Goal: Check status

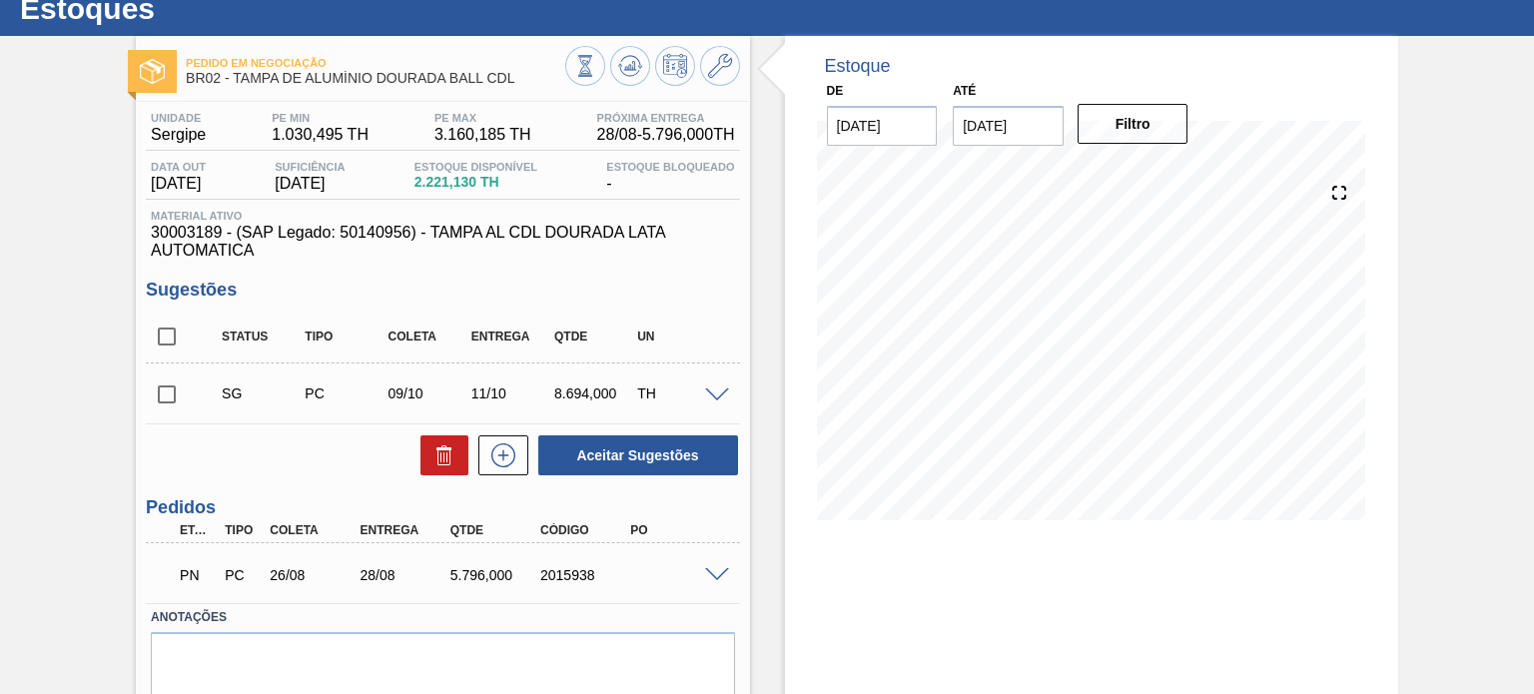
scroll to position [100, 0]
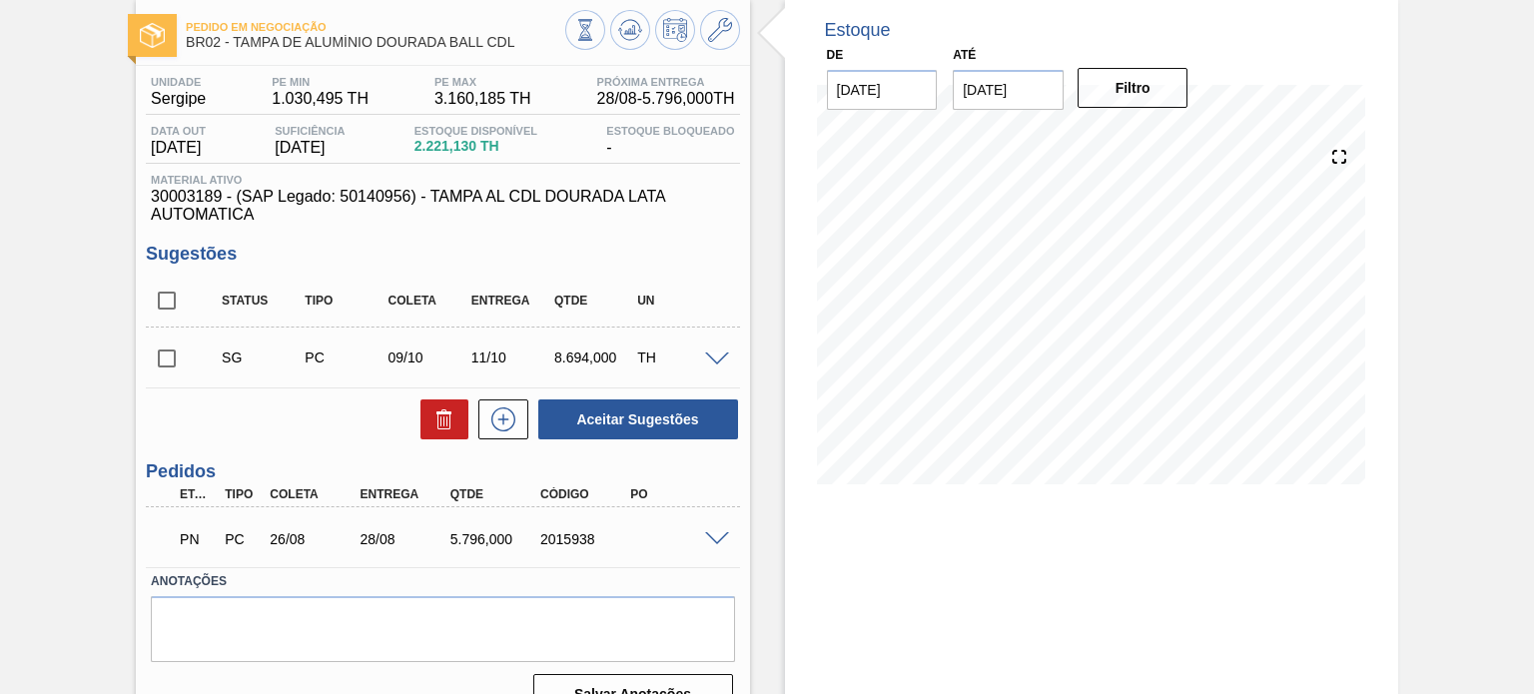
click at [715, 534] on span at bounding box center [717, 539] width 24 height 15
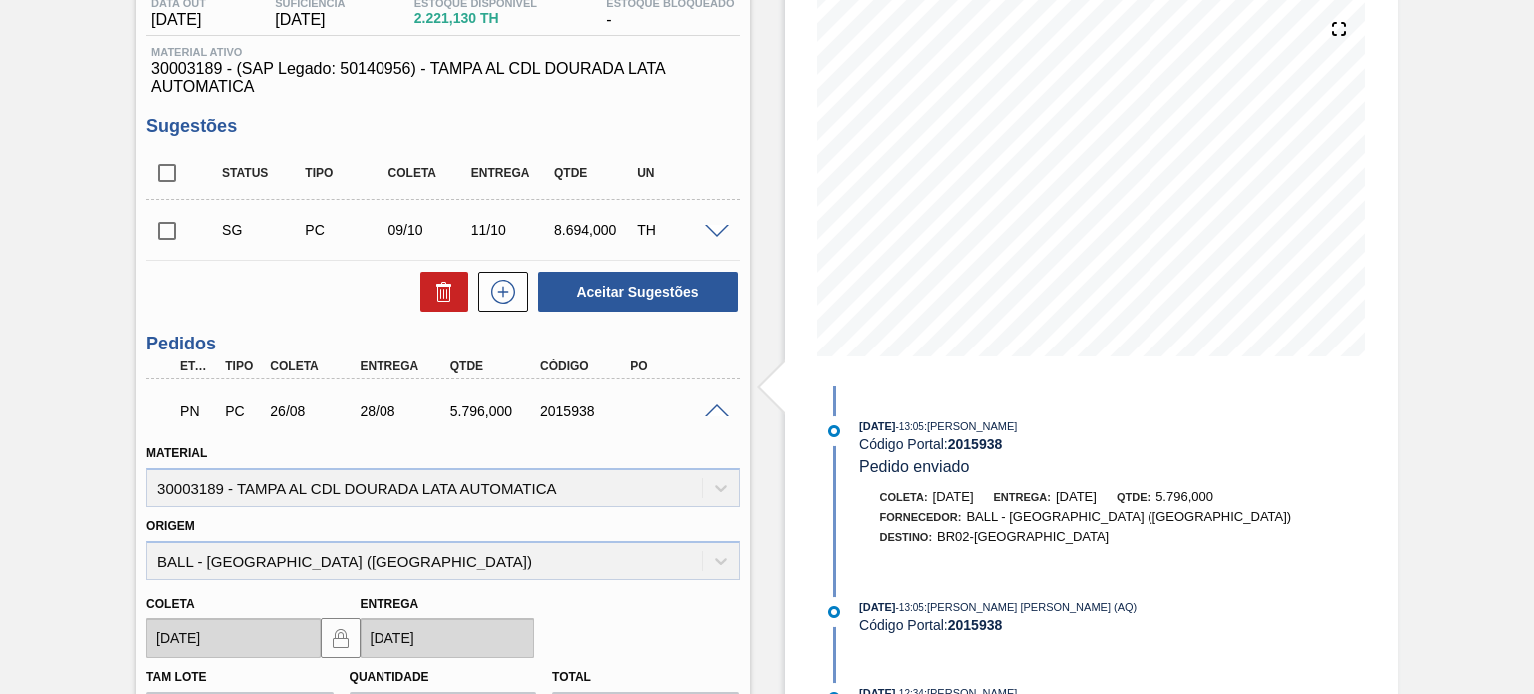
scroll to position [300, 0]
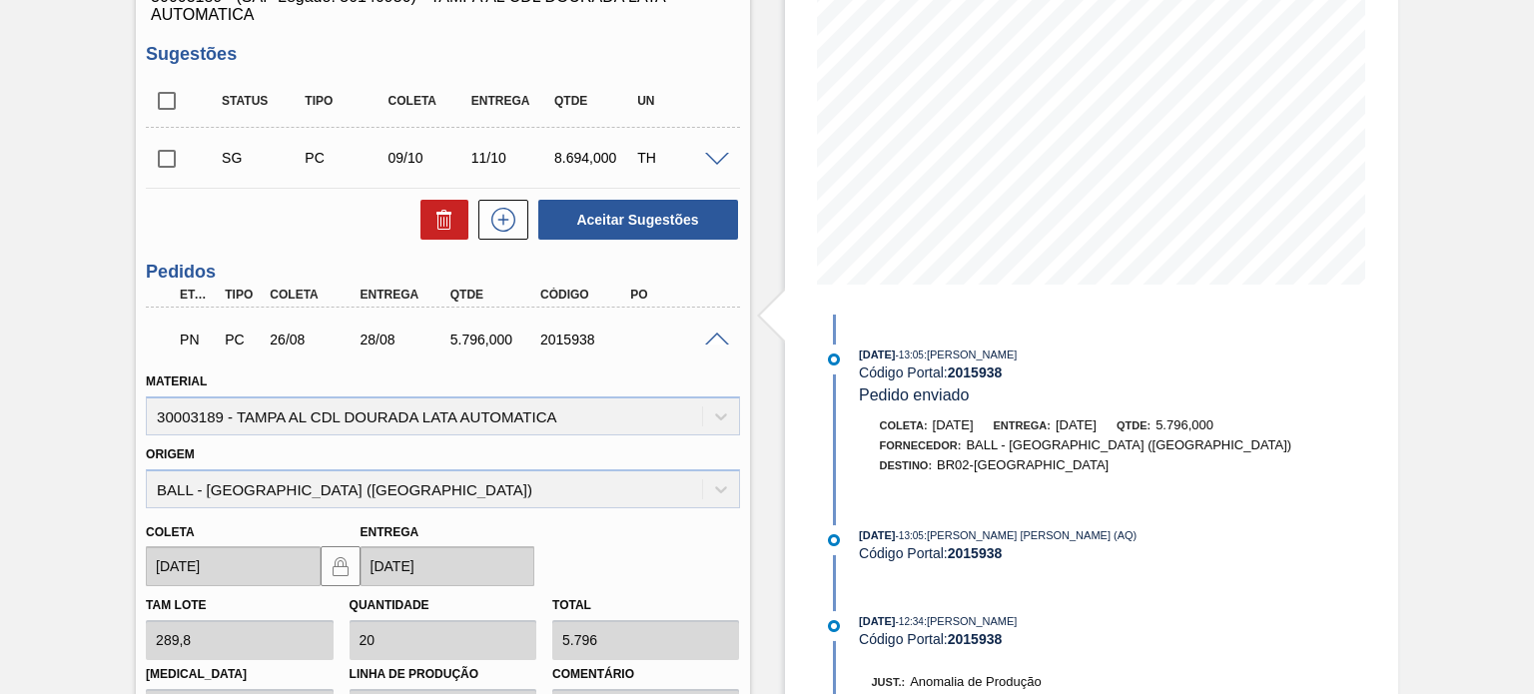
click at [548, 347] on div "2015938" at bounding box center [584, 340] width 99 height 16
click at [708, 333] on span at bounding box center [717, 340] width 24 height 15
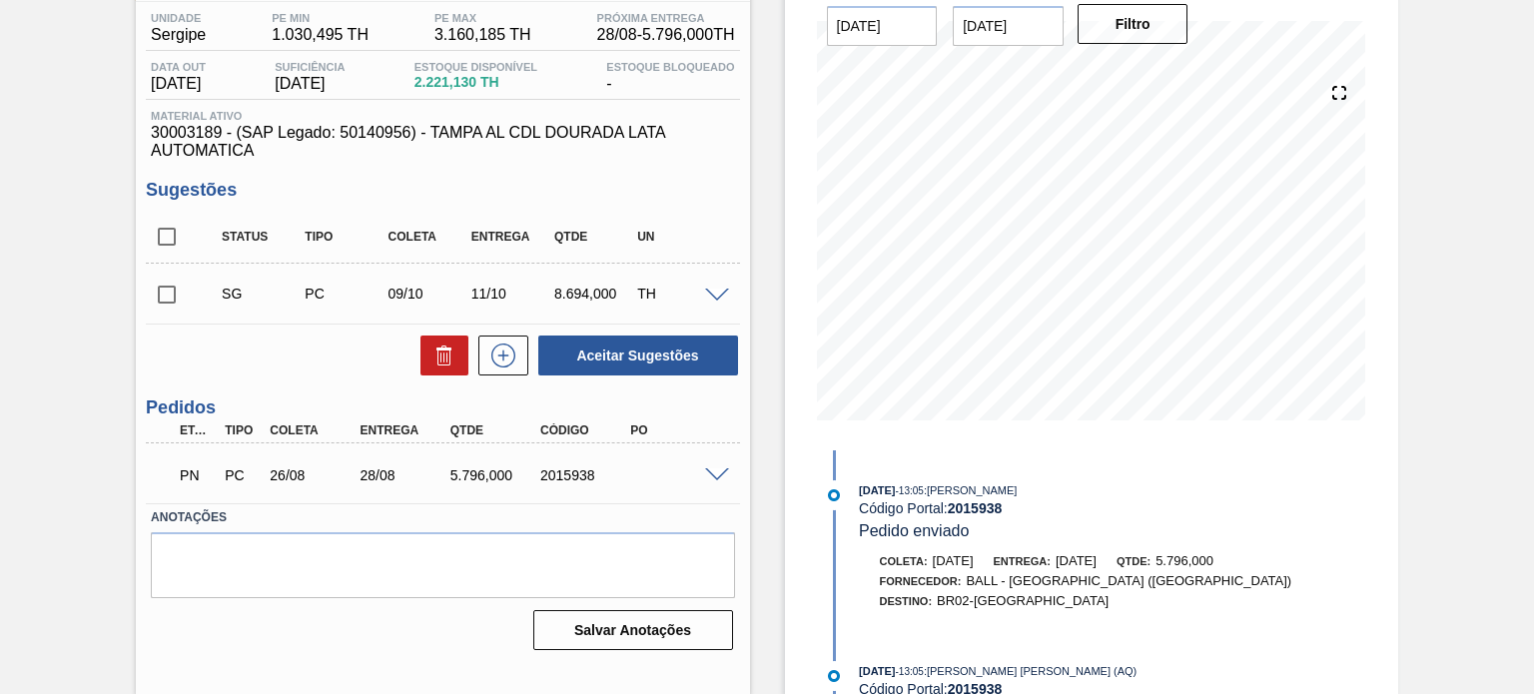
drag, startPoint x: 715, startPoint y: 472, endPoint x: 700, endPoint y: 471, distance: 15.0
click at [715, 473] on span at bounding box center [717, 475] width 24 height 15
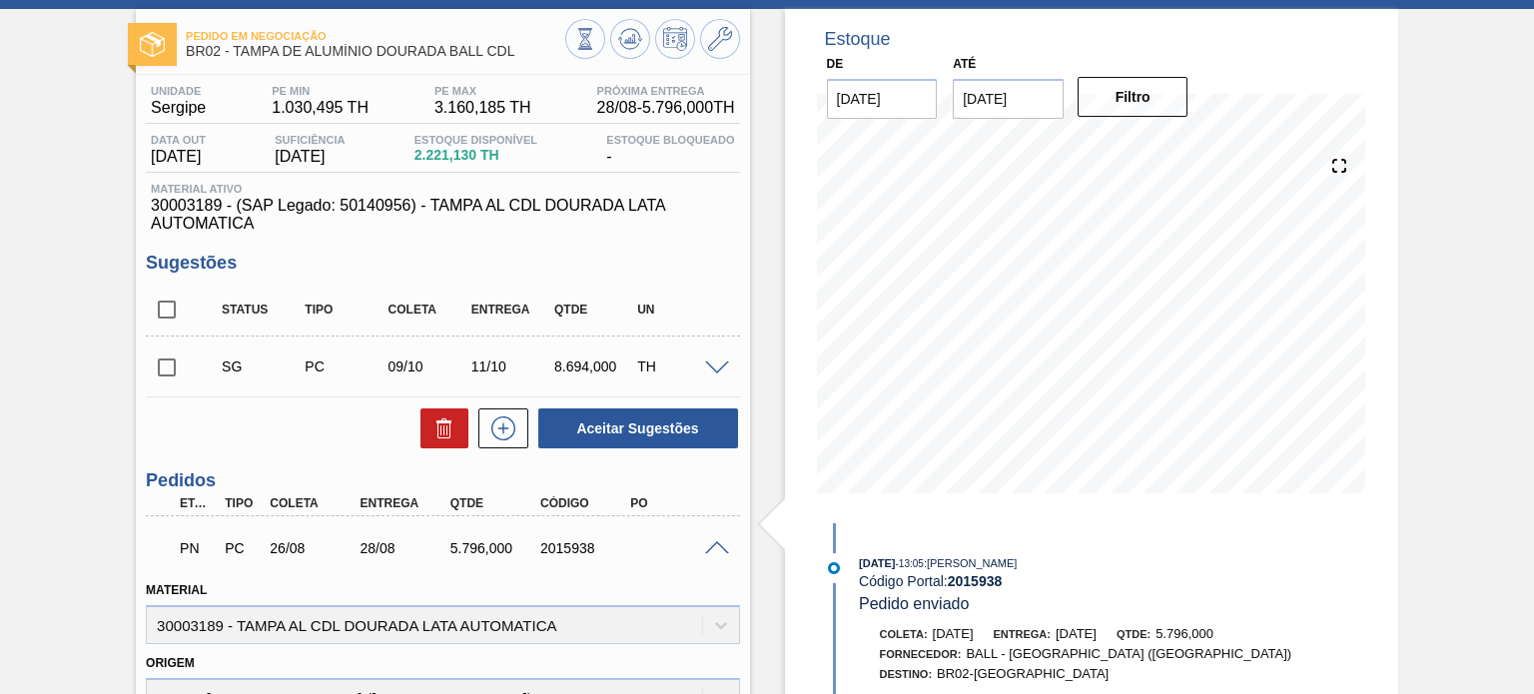
scroll to position [0, 0]
